Goal: Task Accomplishment & Management: Use online tool/utility

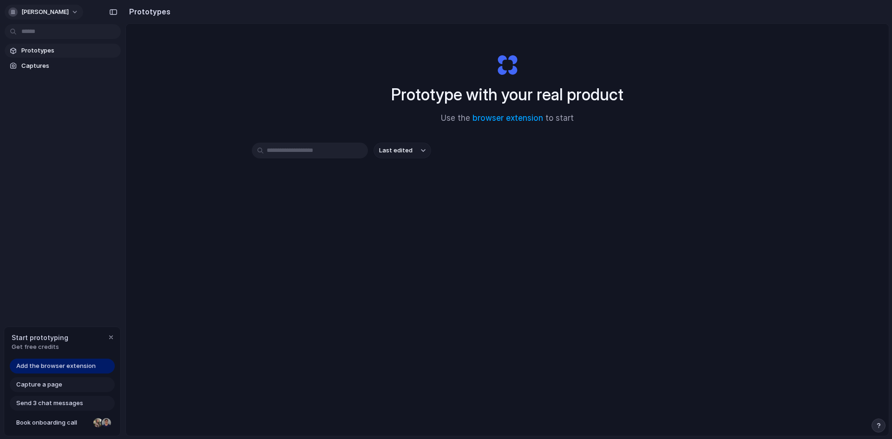
click at [71, 14] on button "[PERSON_NAME]" at bounding box center [44, 12] width 79 height 15
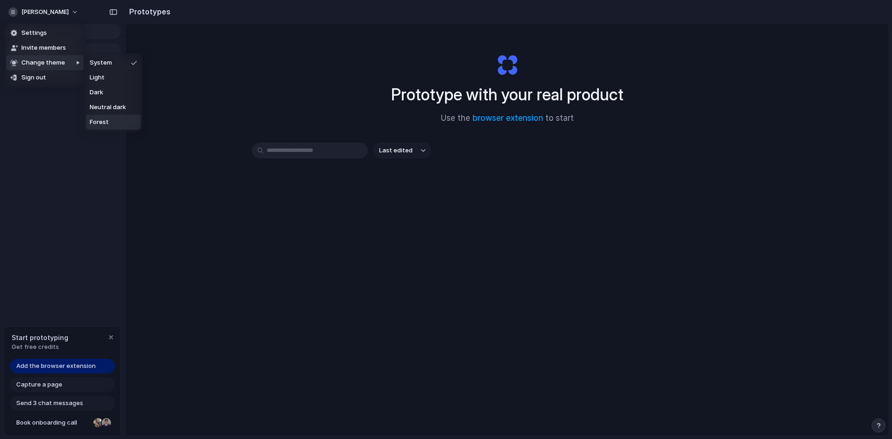
click at [76, 166] on div "Settings Invite members Change theme Sign out" at bounding box center [446, 219] width 892 height 439
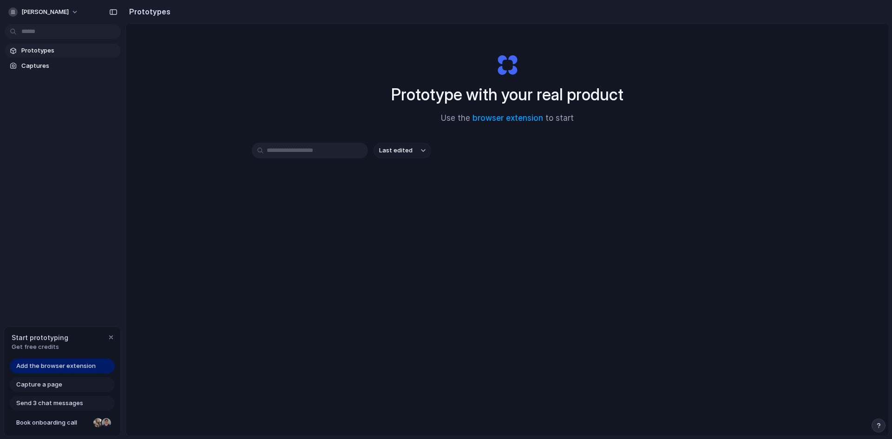
click at [29, 403] on span "Send 3 chat messages" at bounding box center [49, 403] width 67 height 9
click at [37, 388] on span "Capture a page" at bounding box center [39, 384] width 46 height 9
click at [45, 367] on span "Add the browser extension" at bounding box center [55, 366] width 79 height 9
click at [515, 117] on link "browser extension" at bounding box center [508, 117] width 71 height 9
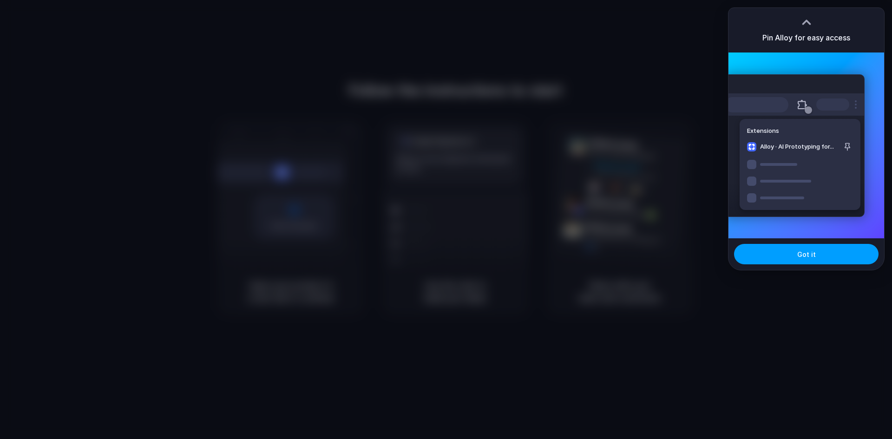
click at [780, 250] on button "Got it" at bounding box center [806, 254] width 145 height 20
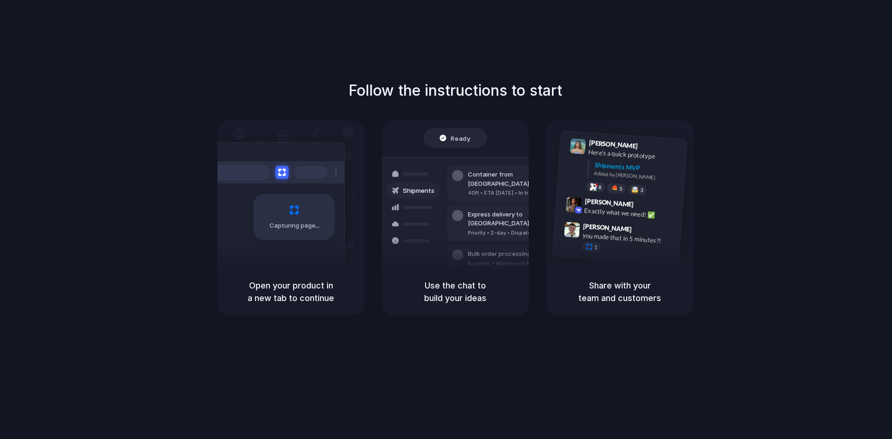
click at [631, 264] on div "Lily Parker 9:41 AM Here's a quick prototype Shipments MVP Added by Alloy 8 5 🤯…" at bounding box center [620, 194] width 147 height 148
click at [508, 250] on div "Bulk order processing" at bounding box center [511, 254] width 86 height 9
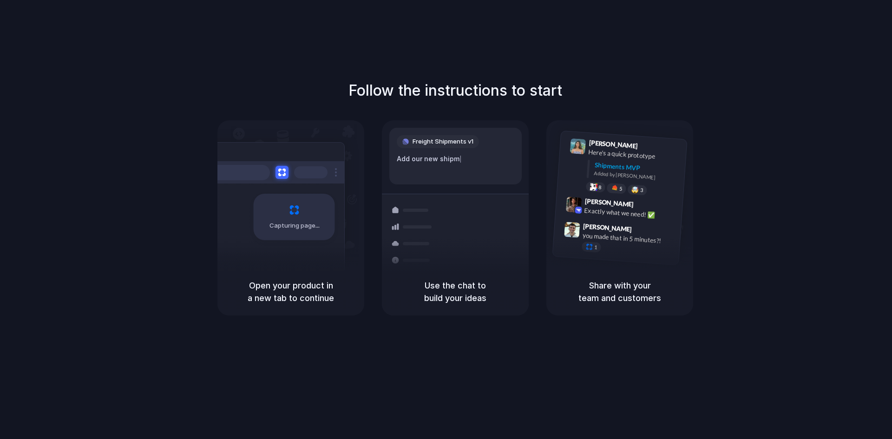
drag, startPoint x: 547, startPoint y: 77, endPoint x: 548, endPoint y: 82, distance: 4.7
click at [548, 82] on div "Follow the instructions to start Capturing page Open your product in a new tab …" at bounding box center [455, 229] width 911 height 458
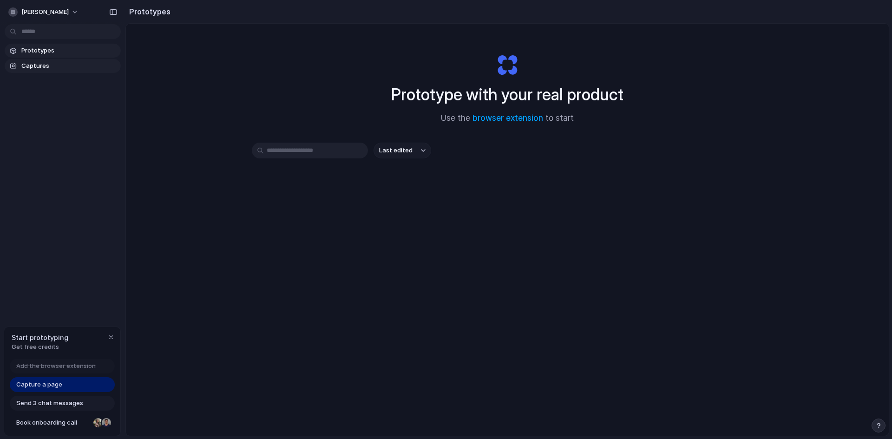
click at [59, 68] on span "Captures" at bounding box center [69, 65] width 96 height 9
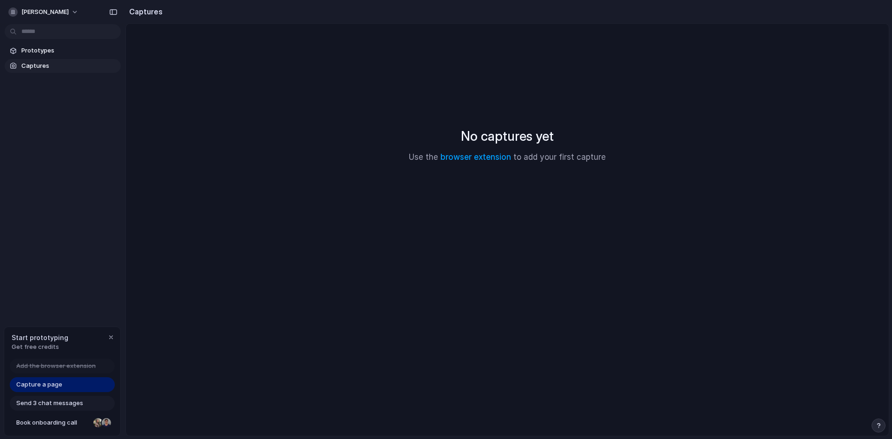
click at [46, 382] on span "Capture a page" at bounding box center [39, 384] width 46 height 9
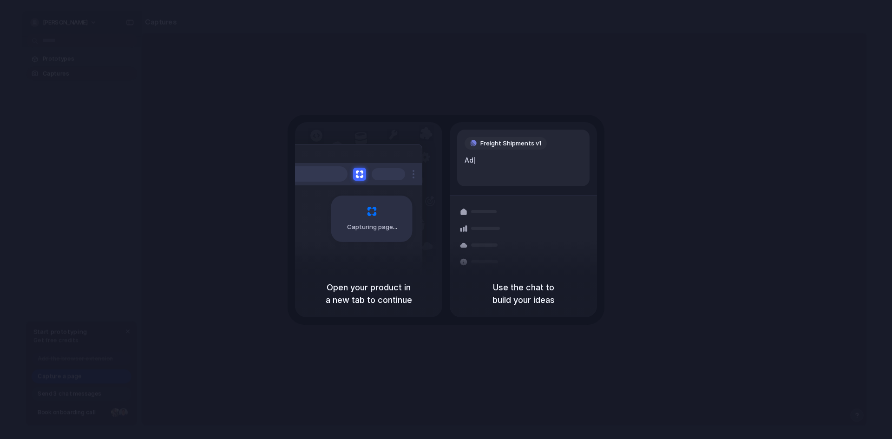
click at [437, 242] on div "Capturing page" at bounding box center [368, 196] width 147 height 148
drag, startPoint x: 379, startPoint y: 271, endPoint x: 470, endPoint y: 322, distance: 104.7
click at [425, 291] on div "Open your product in a new tab to continue" at bounding box center [368, 293] width 147 height 47
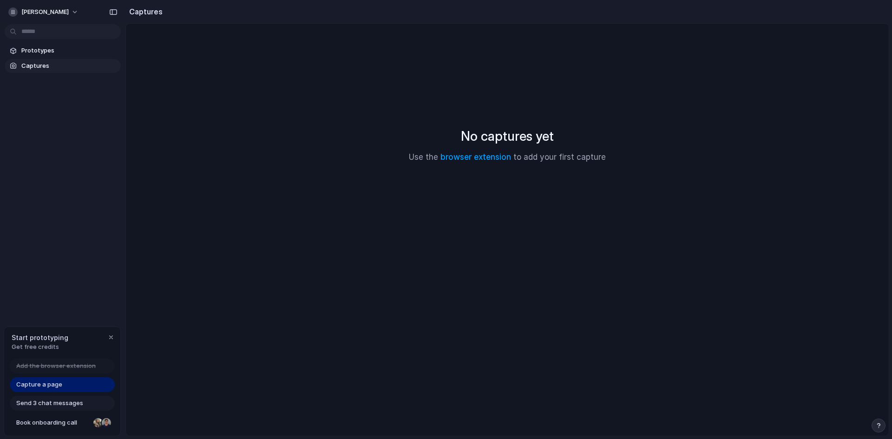
click at [41, 401] on span "Send 3 chat messages" at bounding box center [49, 403] width 67 height 9
click at [71, 422] on span "Book onboarding call" at bounding box center [52, 422] width 73 height 9
